Goal: Check status: Check status

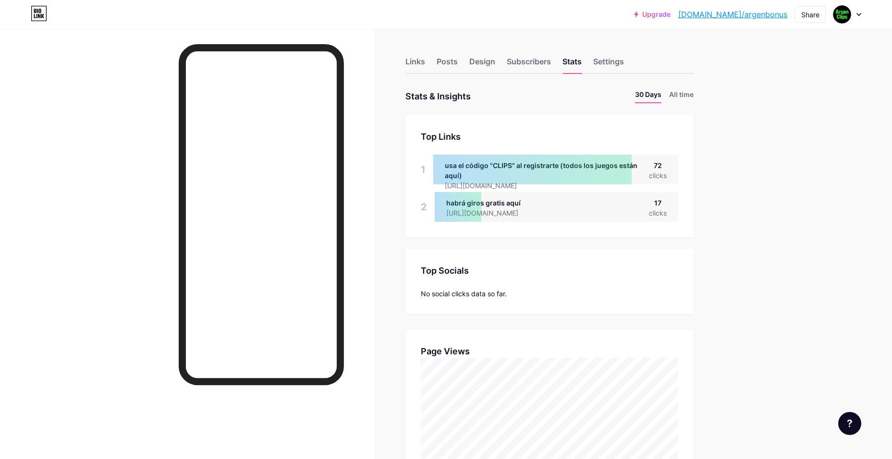
drag, startPoint x: 729, startPoint y: 340, endPoint x: 698, endPoint y: 240, distance: 105.0
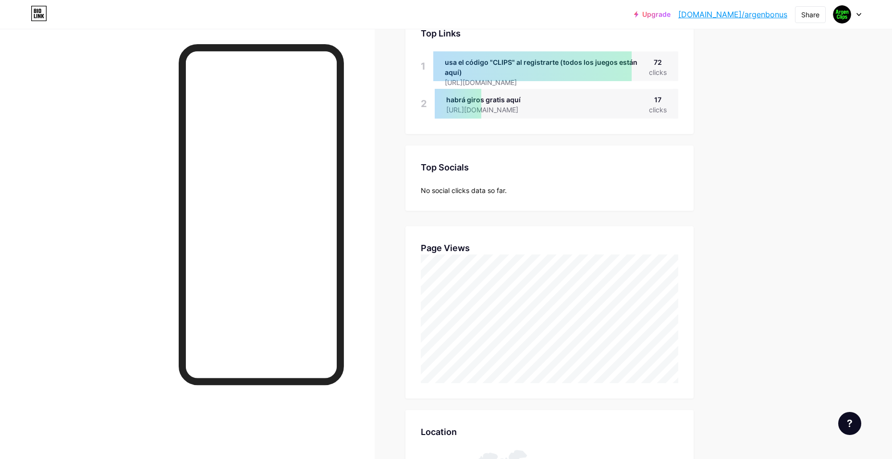
scroll to position [144, 0]
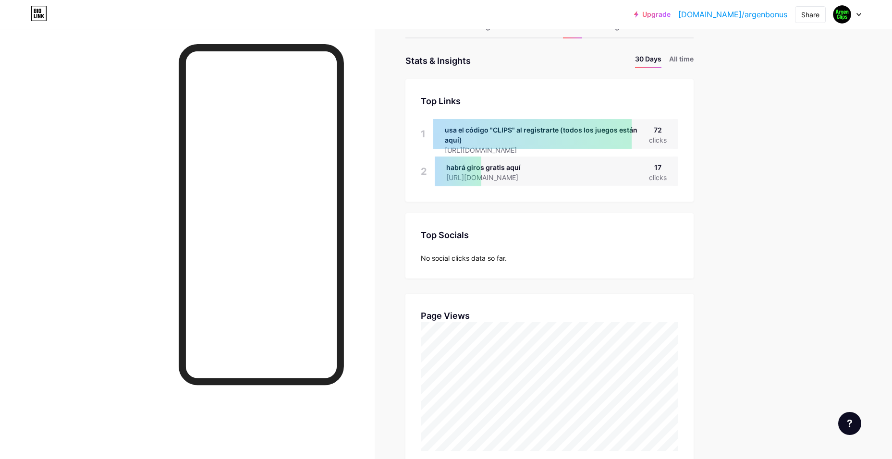
drag, startPoint x: 719, startPoint y: 288, endPoint x: 688, endPoint y: 211, distance: 82.3
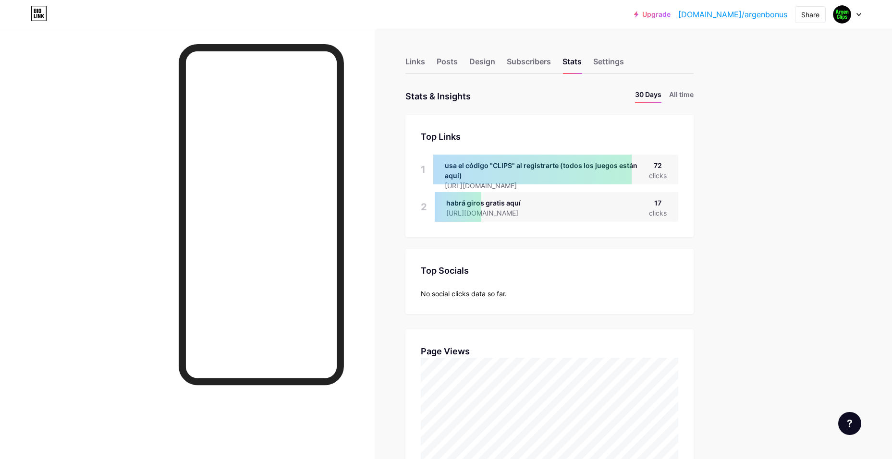
scroll to position [459, 892]
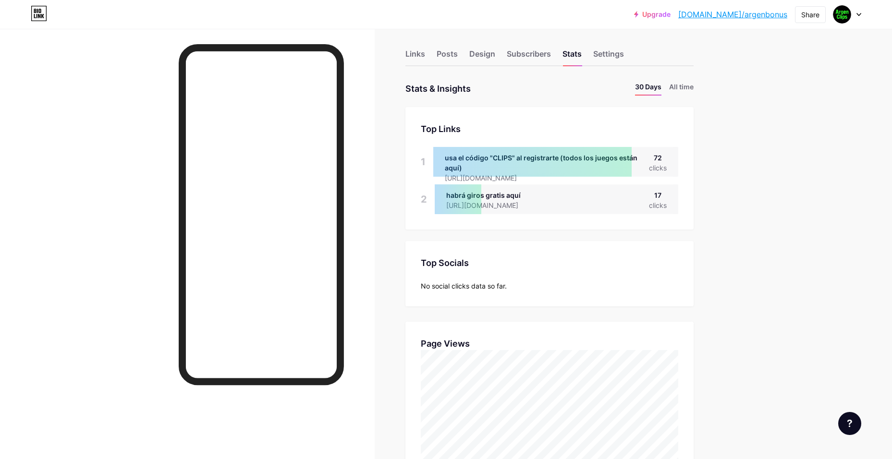
drag, startPoint x: 716, startPoint y: 232, endPoint x: 715, endPoint y: 254, distance: 22.1
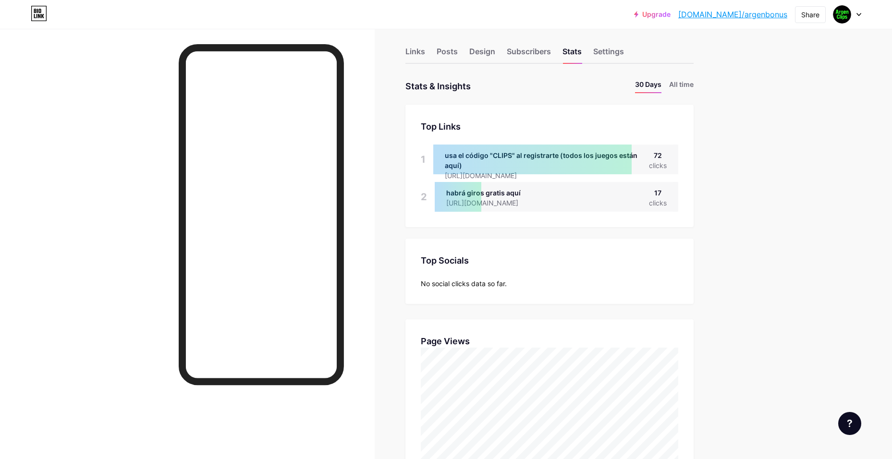
drag, startPoint x: 715, startPoint y: 254, endPoint x: 708, endPoint y: 301, distance: 47.2
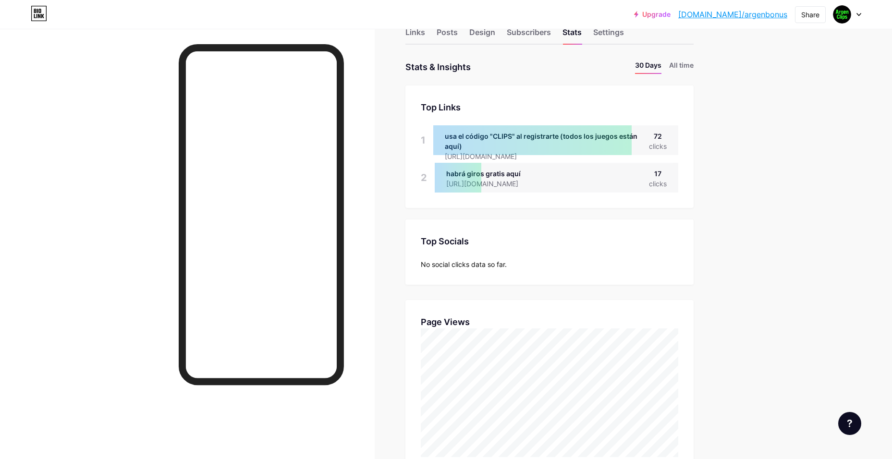
scroll to position [0, 0]
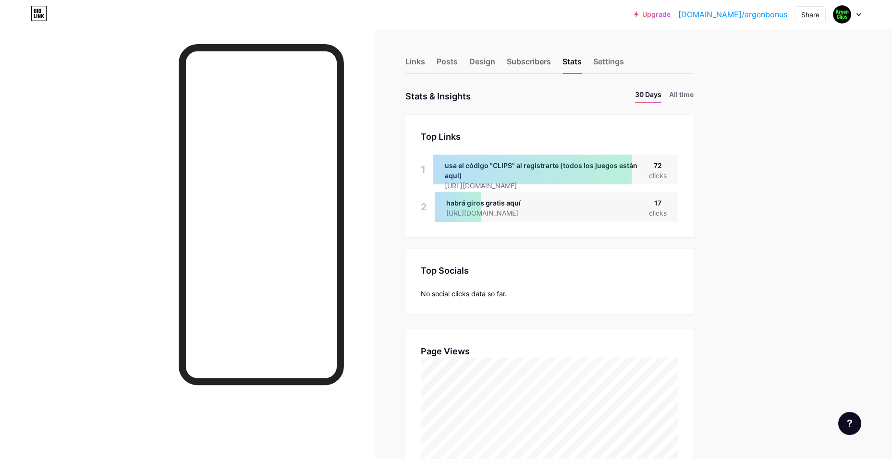
drag, startPoint x: 709, startPoint y: 272, endPoint x: 697, endPoint y: 221, distance: 51.7
drag, startPoint x: 740, startPoint y: 318, endPoint x: 726, endPoint y: 251, distance: 68.8
drag, startPoint x: 732, startPoint y: 347, endPoint x: 738, endPoint y: 281, distance: 66.1
drag, startPoint x: 726, startPoint y: 299, endPoint x: 613, endPoint y: 186, distance: 158.9
